Goal: Information Seeking & Learning: Stay updated

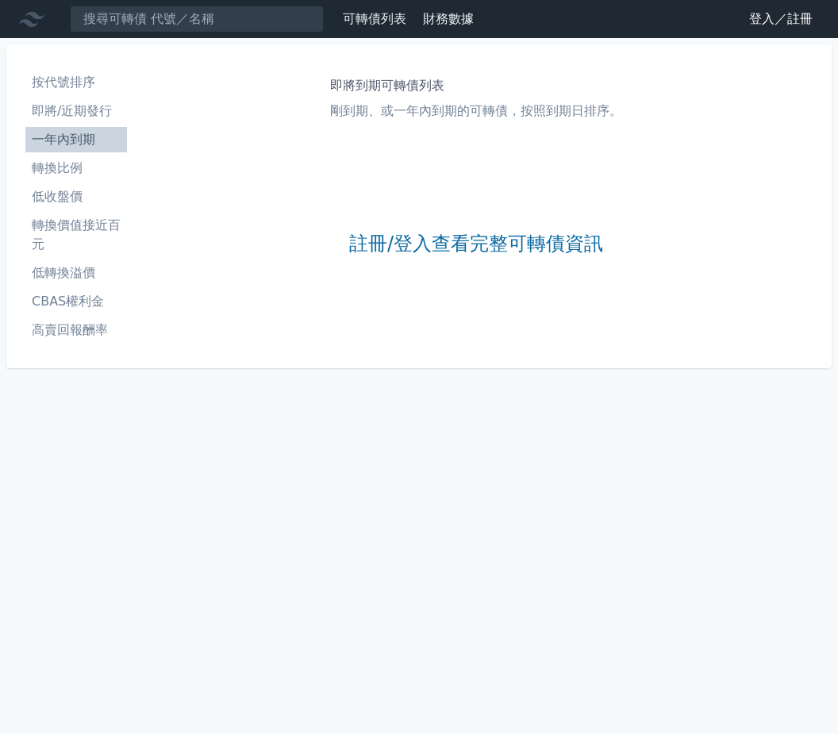
click at [754, 18] on link "登入／註冊" at bounding box center [780, 18] width 89 height 25
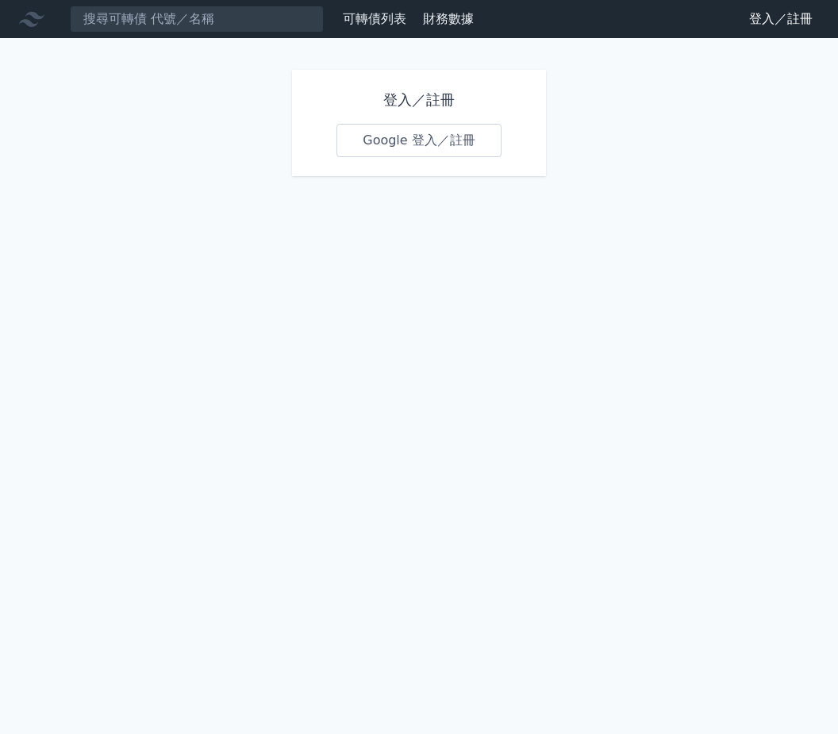
click at [442, 155] on link "Google 登入／註冊" at bounding box center [418, 140] width 165 height 33
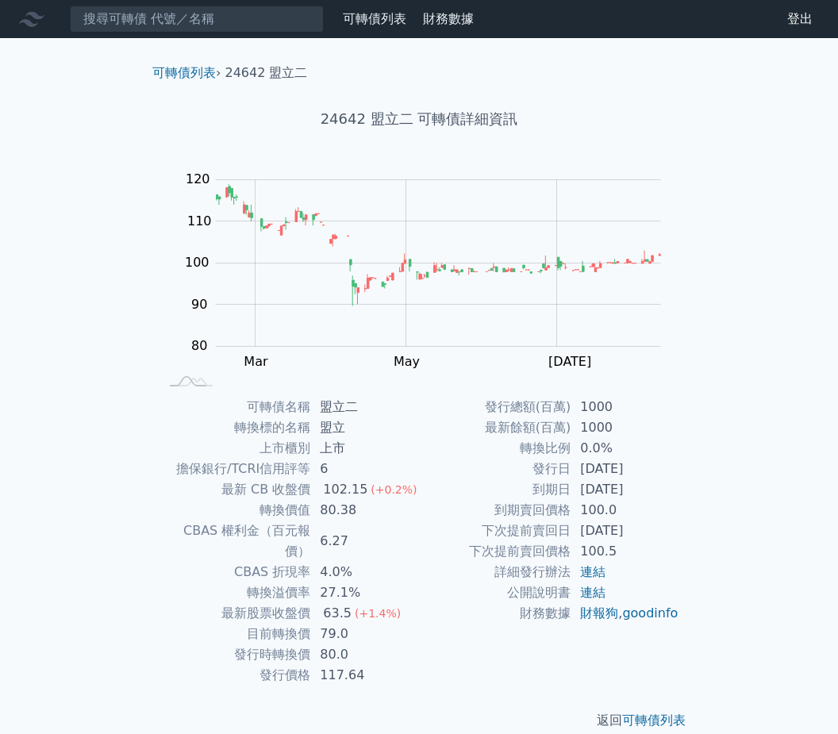
click at [40, 26] on icon at bounding box center [31, 18] width 25 height 25
click at [201, 76] on link "可轉債列表" at bounding box center [183, 72] width 63 height 15
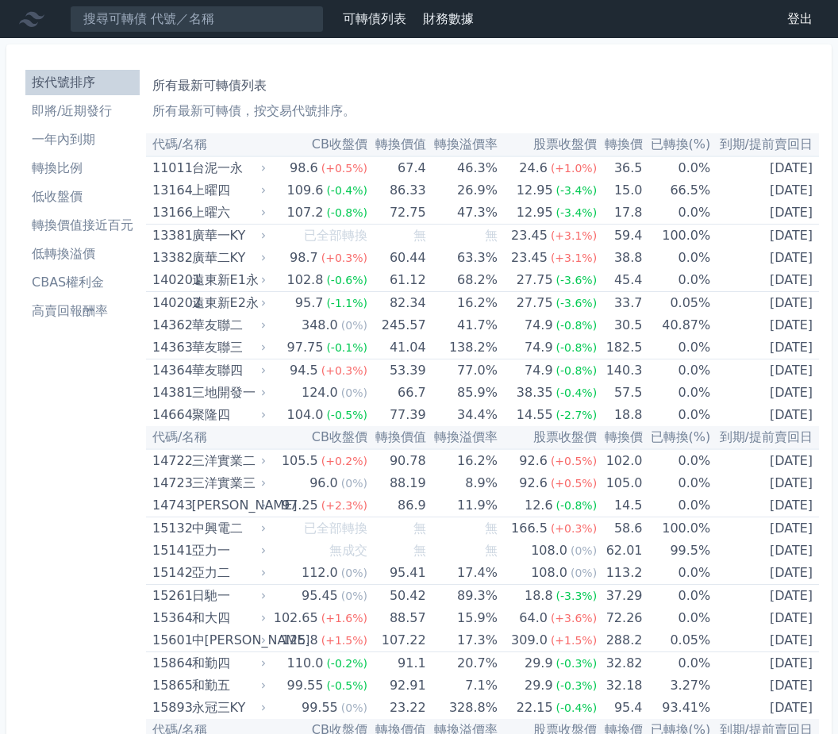
click at [167, 75] on div "所有最新可轉債列表 所有最新可轉債，按交易代號排序。" at bounding box center [482, 95] width 660 height 51
click at [93, 113] on li "即將/近期發行" at bounding box center [82, 111] width 114 height 19
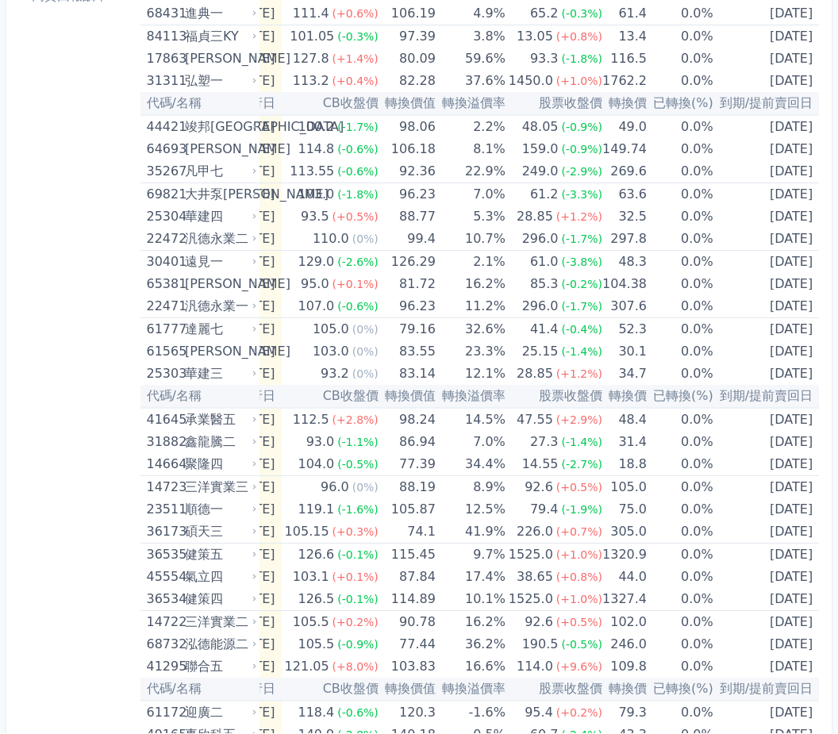
scroll to position [371, 0]
